Goal: Task Accomplishment & Management: Use online tool/utility

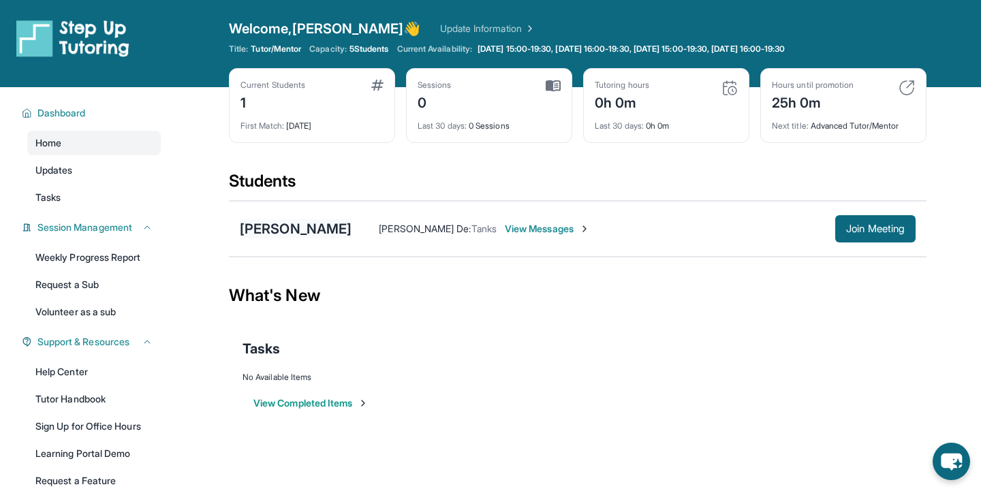
click at [286, 235] on div "[PERSON_NAME]" at bounding box center [296, 228] width 112 height 19
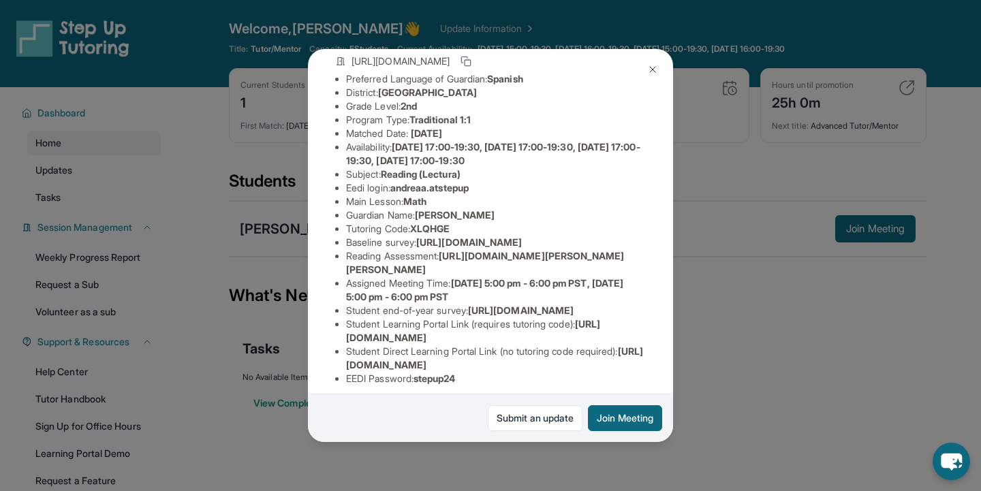
scroll to position [103, 0]
click at [519, 249] on li "Baseline survey : https://airtable.com/apprlfn8WjpjBUn2G/shrK0QR6AaNyG5psY?pref…" at bounding box center [496, 243] width 300 height 14
click at [514, 248] on span "https://airtable.com/apprlfn8WjpjBUn2G/shrK0QR6AaNyG5psY?prefill_Type%20of%20Fo…" at bounding box center [469, 242] width 106 height 12
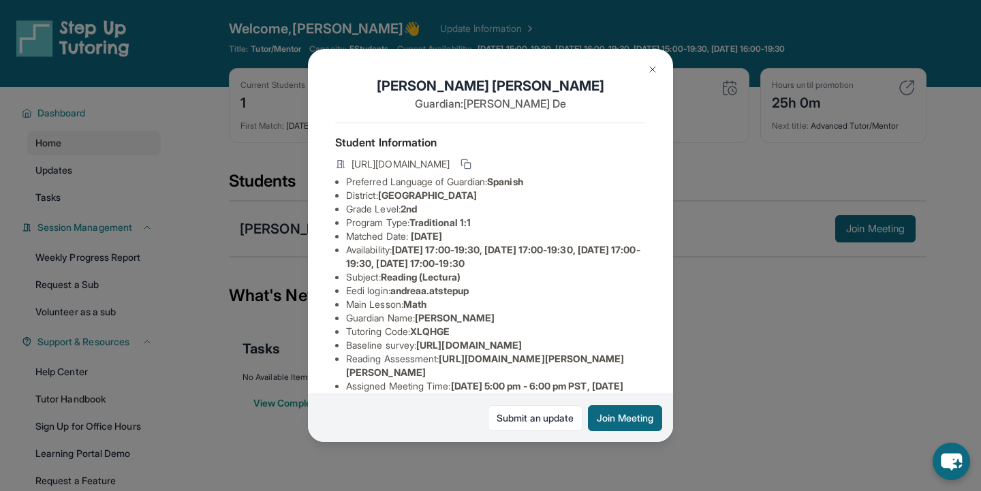
scroll to position [0, 2]
click at [471, 166] on icon at bounding box center [466, 164] width 11 height 11
click at [650, 65] on img at bounding box center [652, 69] width 11 height 11
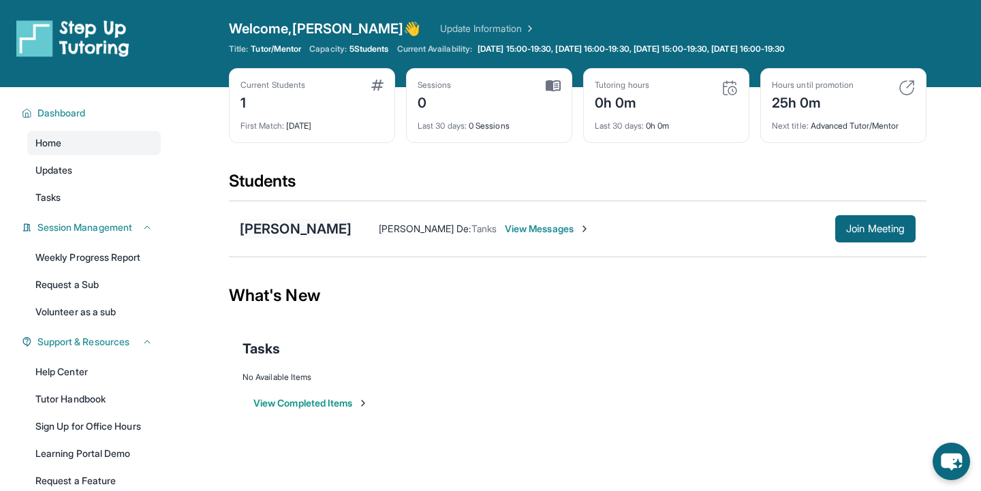
click at [296, 230] on div "[PERSON_NAME]" at bounding box center [296, 228] width 112 height 19
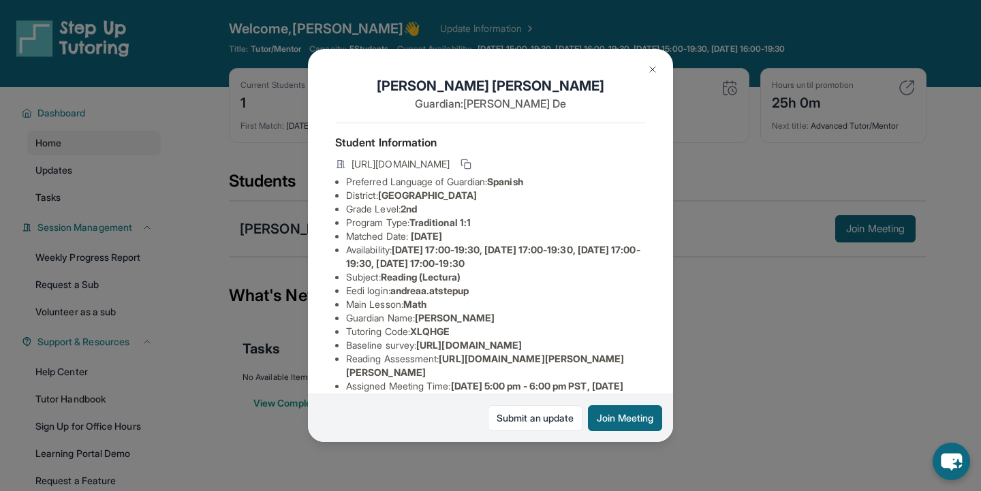
click at [656, 75] on img at bounding box center [652, 69] width 11 height 11
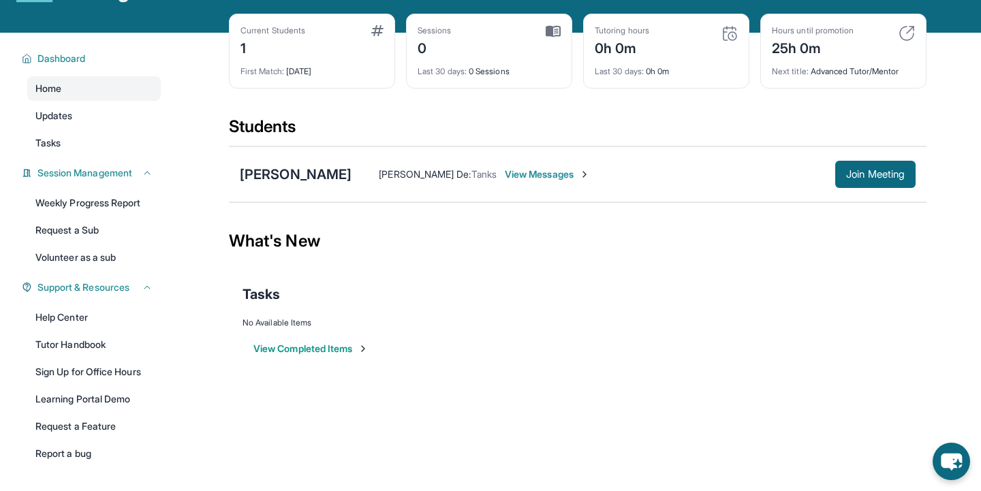
scroll to position [55, 0]
click at [273, 187] on div "Andrea Aguilar Dinora De : Tanks View Messages Join Meeting" at bounding box center [578, 174] width 698 height 56
click at [271, 178] on div "[PERSON_NAME]" at bounding box center [296, 174] width 112 height 19
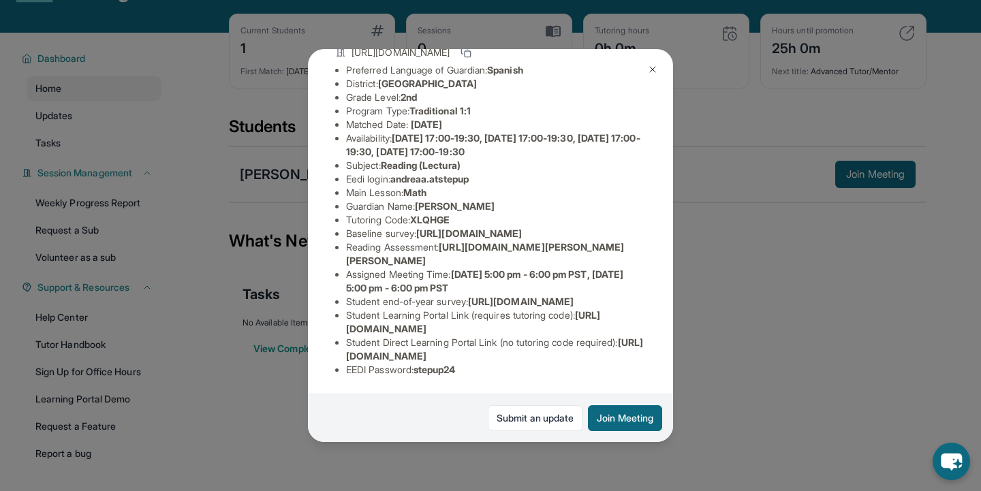
scroll to position [114, 0]
click at [645, 71] on button at bounding box center [652, 69] width 27 height 27
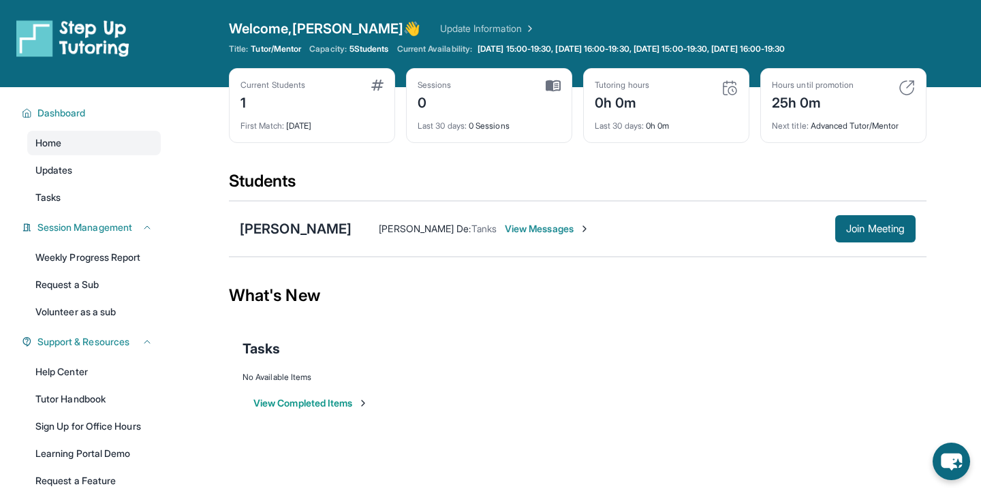
scroll to position [0, 0]
click at [304, 230] on div "[PERSON_NAME]" at bounding box center [296, 228] width 112 height 19
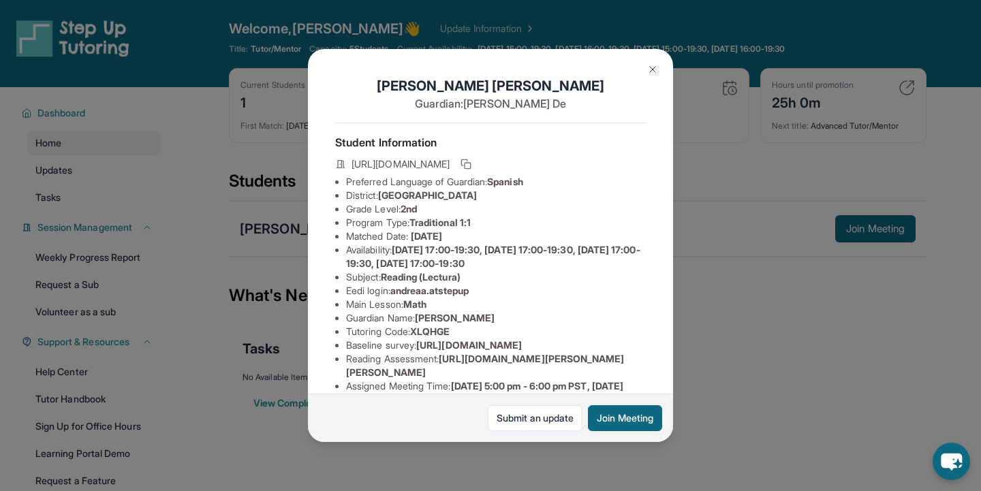
click at [656, 69] on img at bounding box center [652, 69] width 11 height 11
